Goal: Task Accomplishment & Management: Use online tool/utility

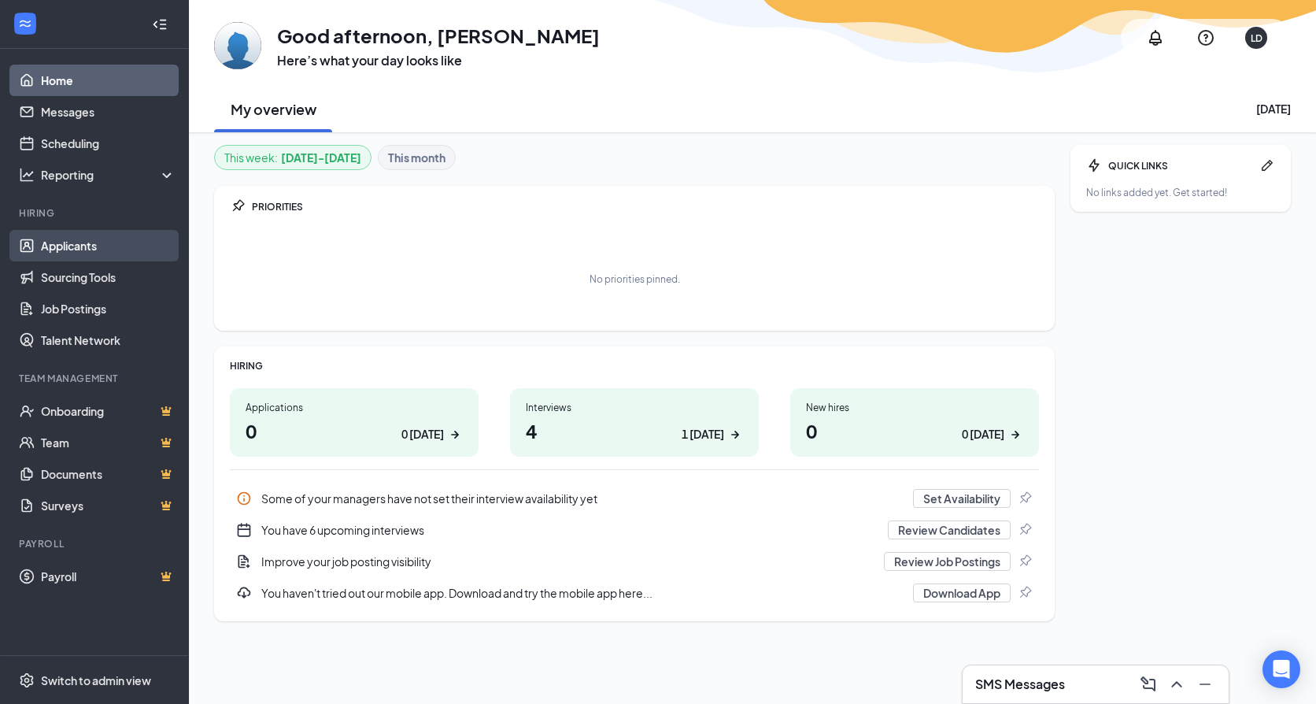
click at [59, 235] on link "Applicants" at bounding box center [108, 245] width 135 height 31
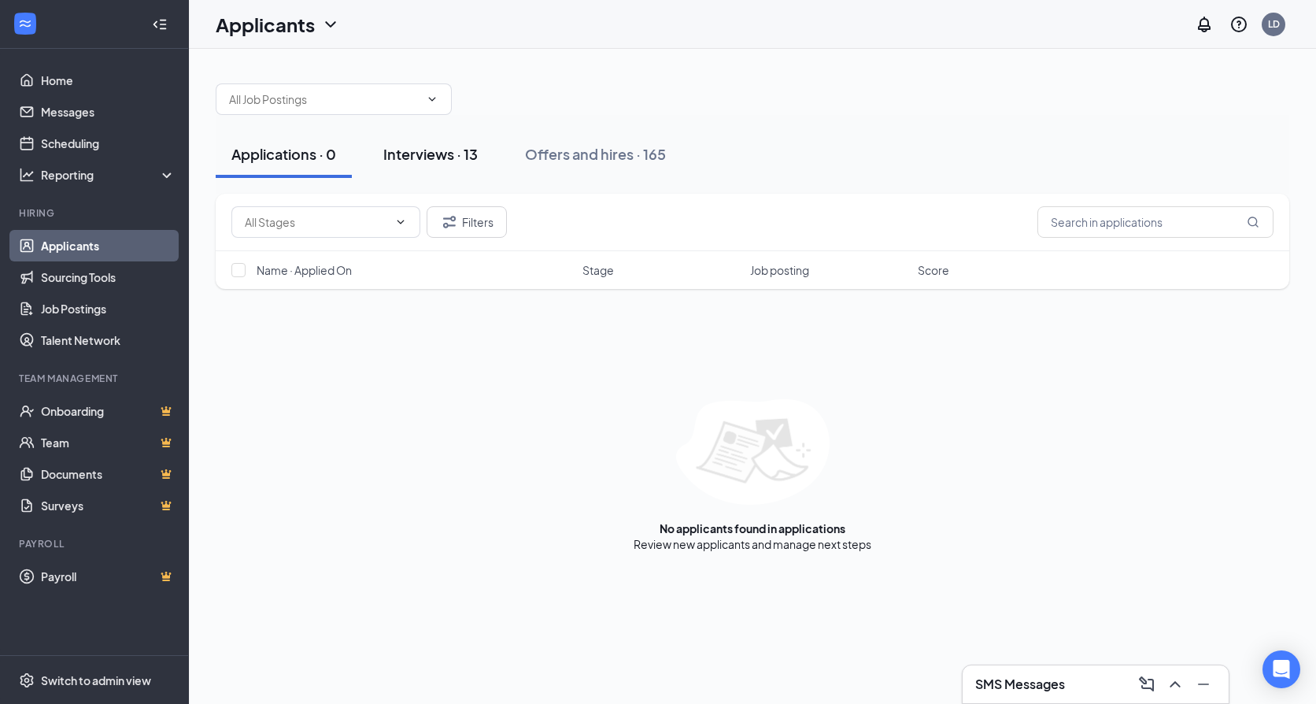
click at [420, 155] on div "Interviews · 13" at bounding box center [430, 154] width 94 height 20
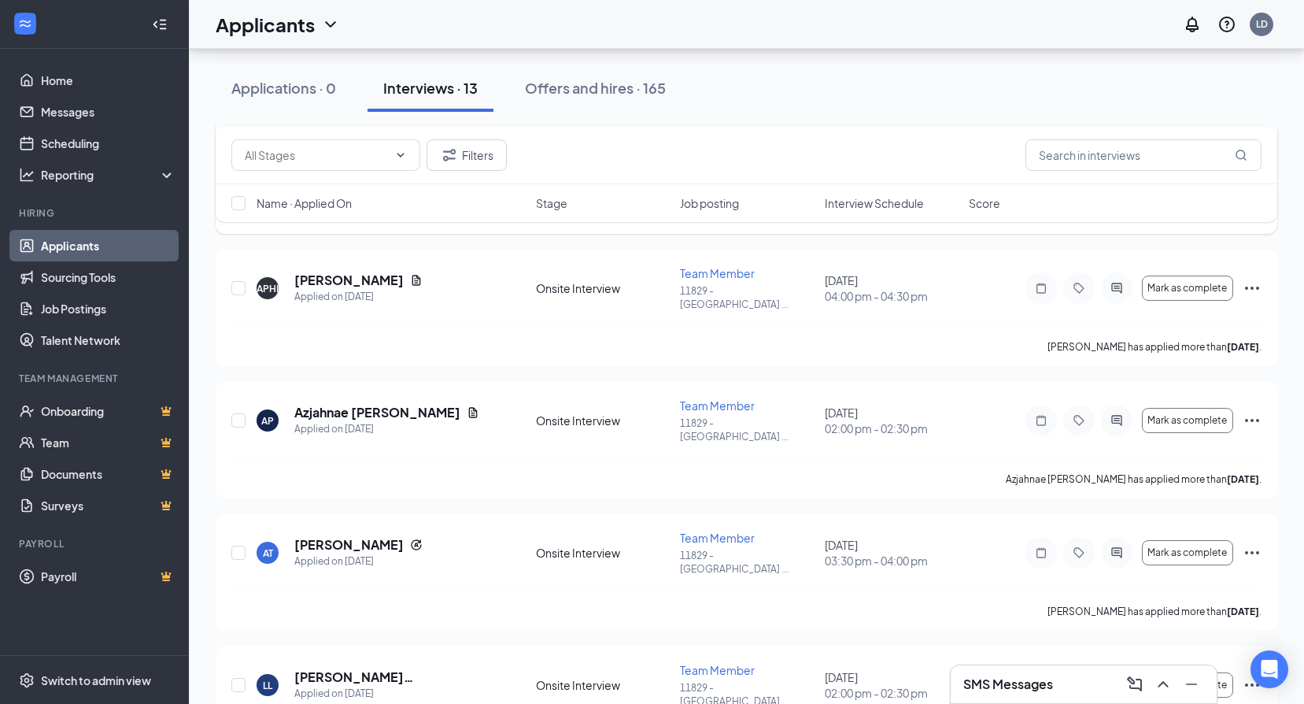
scroll to position [472, 0]
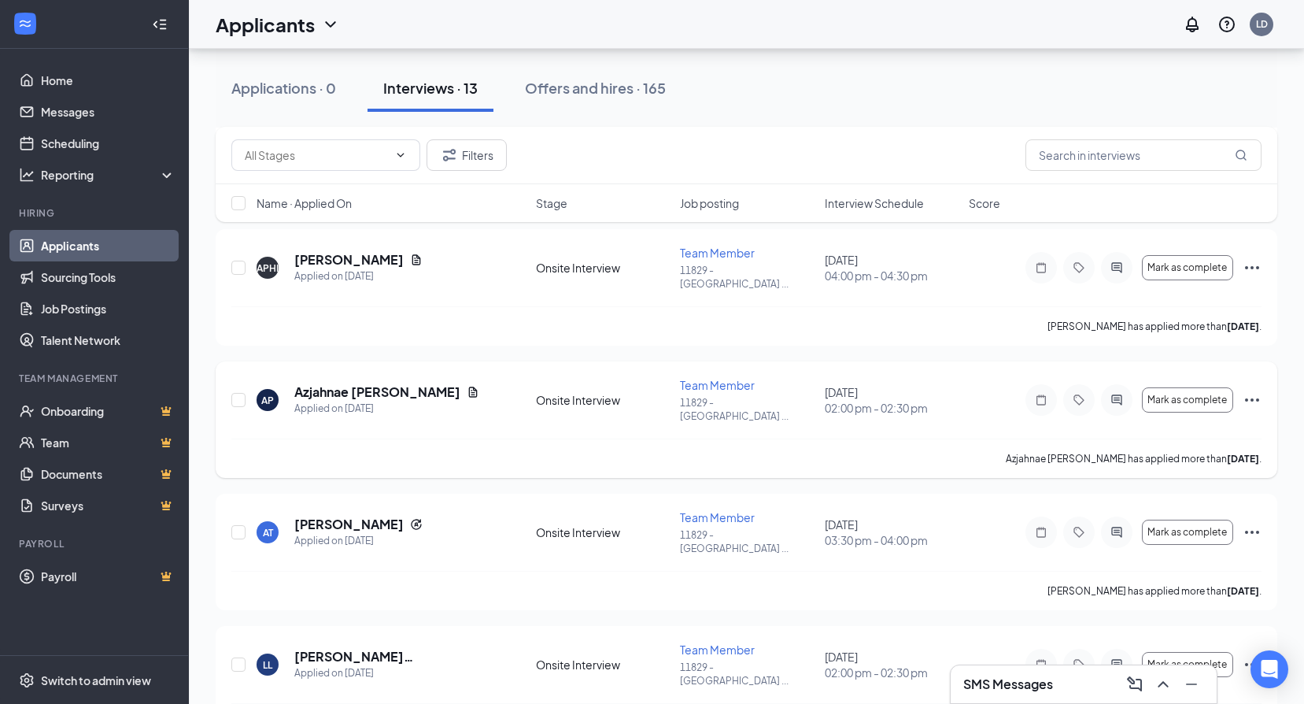
click at [1259, 390] on icon "Ellipses" at bounding box center [1252, 399] width 19 height 19
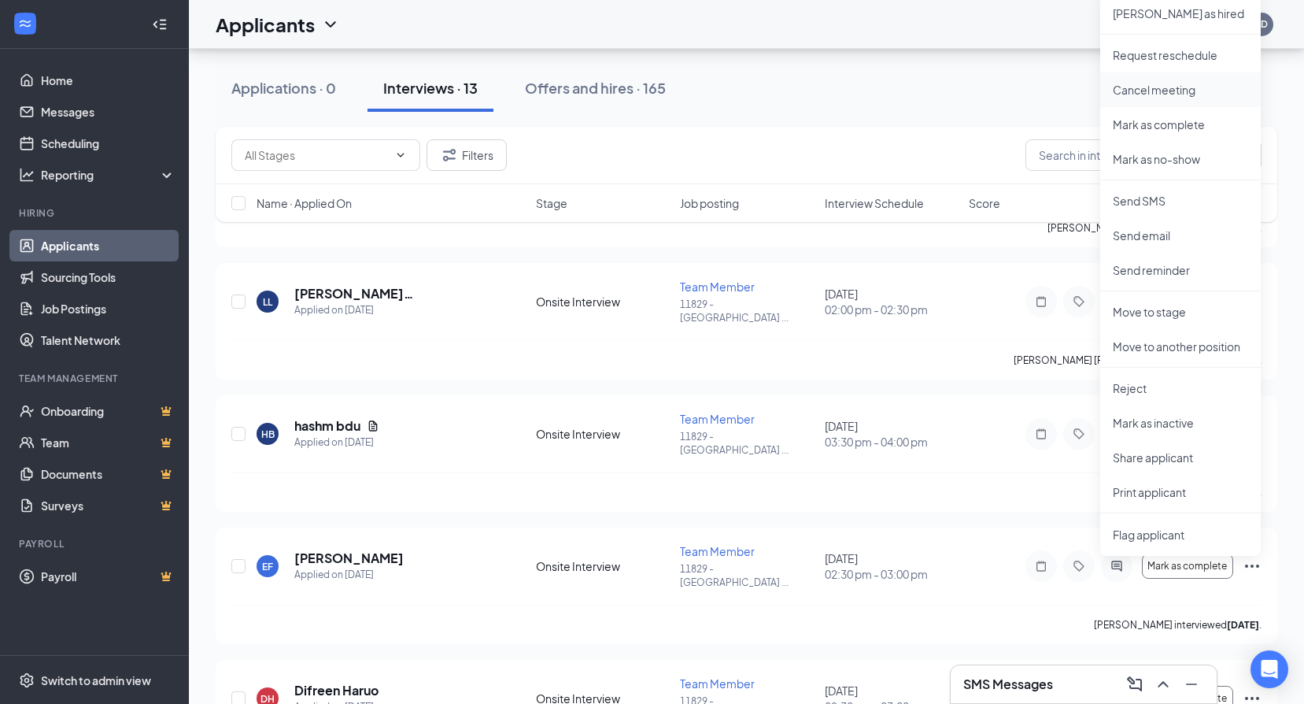
scroll to position [866, 0]
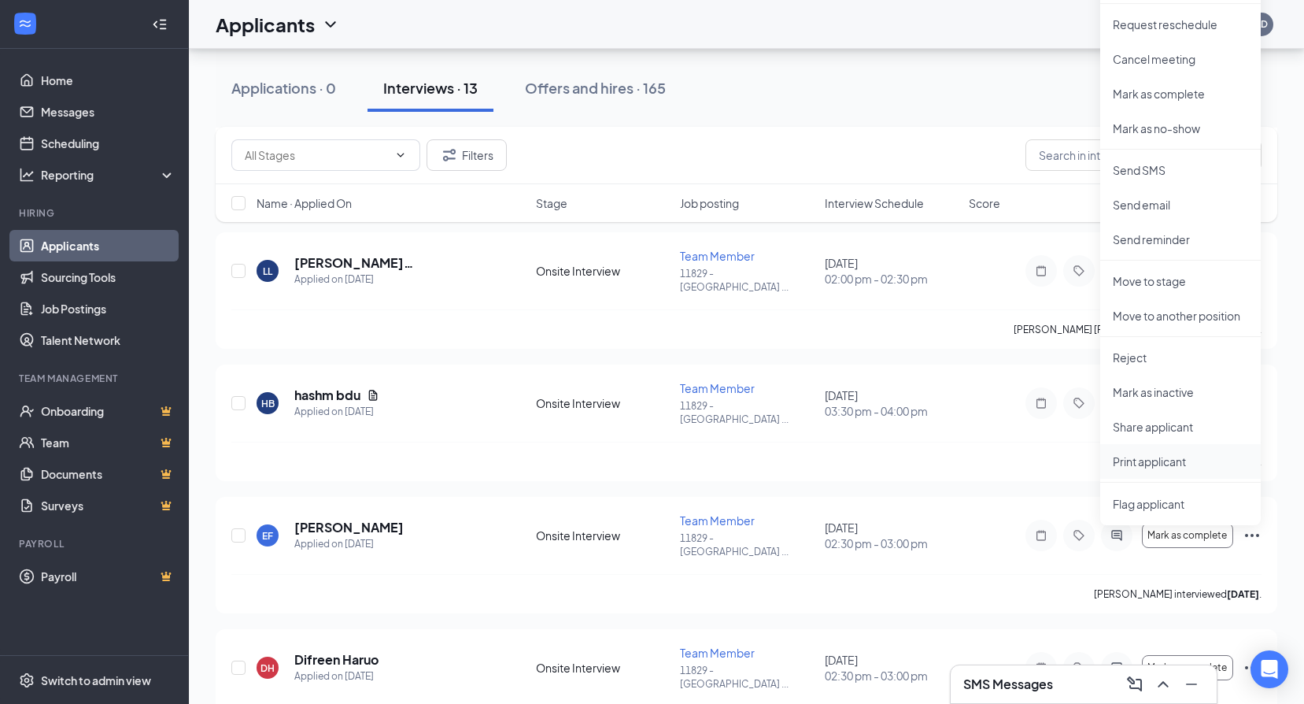
click at [1146, 456] on p "Print applicant" at bounding box center [1180, 461] width 135 height 16
